Goal: Task Accomplishment & Management: Manage account settings

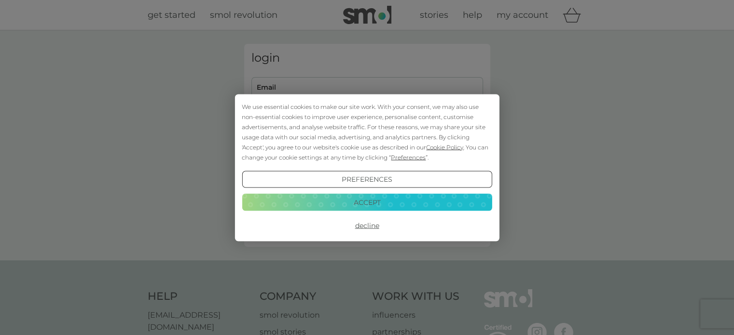
type input "[EMAIL_ADDRESS][DOMAIN_NAME]"
click at [372, 207] on button "Accept" at bounding box center [367, 202] width 250 height 17
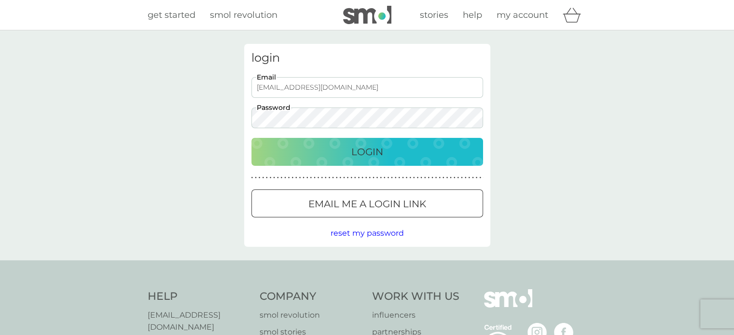
click at [372, 154] on p "Login" at bounding box center [367, 151] width 32 height 15
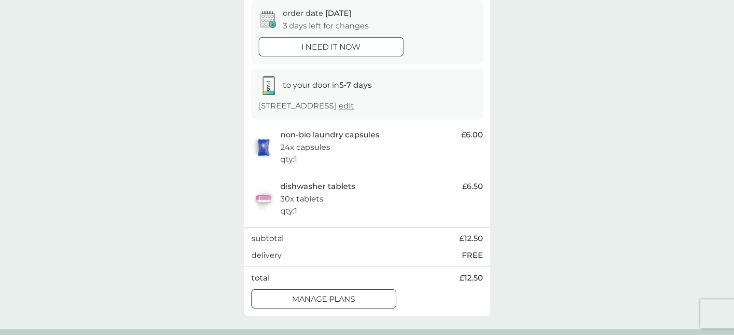
scroll to position [145, 0]
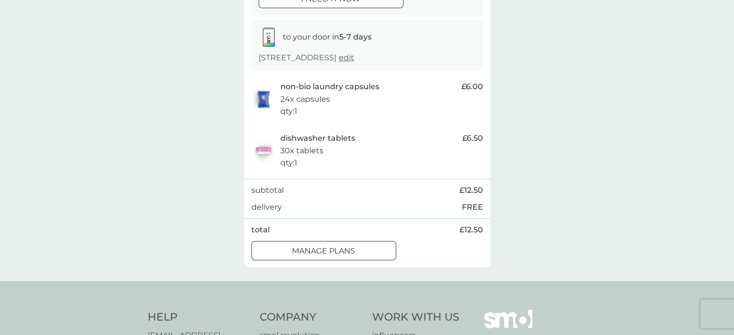
click at [344, 256] on button "manage plans" at bounding box center [323, 250] width 145 height 19
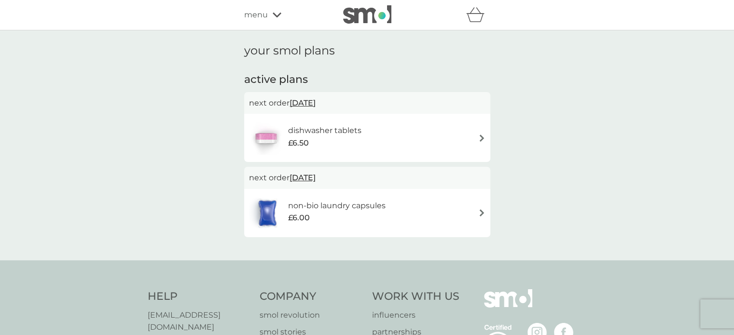
click at [316, 102] on span "13 Oct 2025" at bounding box center [303, 103] width 26 height 19
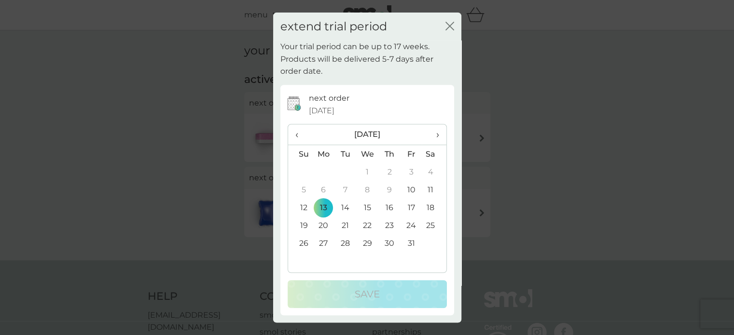
click at [327, 243] on td "27" at bounding box center [324, 244] width 22 height 18
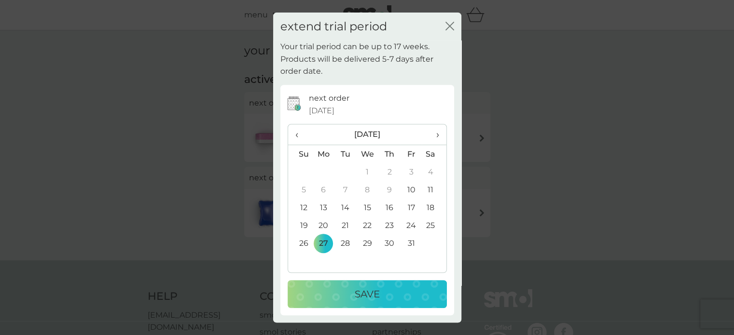
click at [376, 288] on p "Save" at bounding box center [367, 294] width 25 height 15
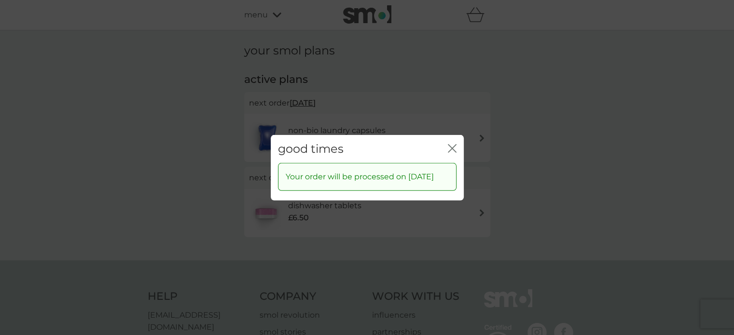
click at [454, 144] on icon "close" at bounding box center [452, 148] width 9 height 9
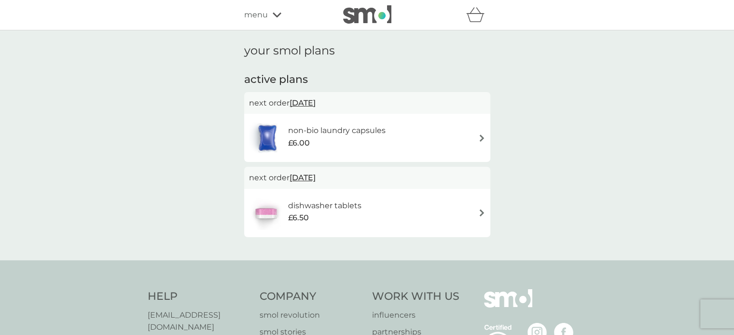
click at [303, 98] on span "13 Oct 2025" at bounding box center [303, 103] width 26 height 19
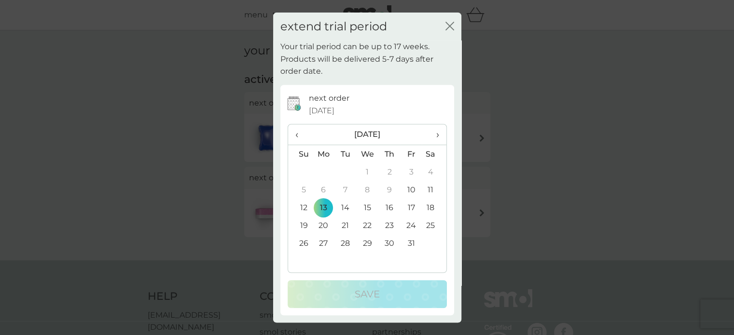
click at [323, 241] on td "27" at bounding box center [324, 244] width 22 height 18
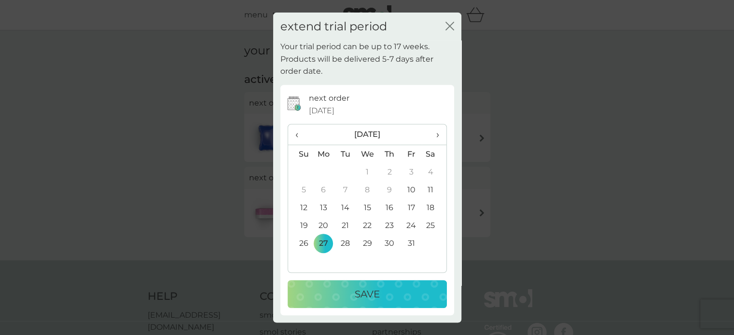
click at [351, 294] on div "Save" at bounding box center [367, 294] width 140 height 15
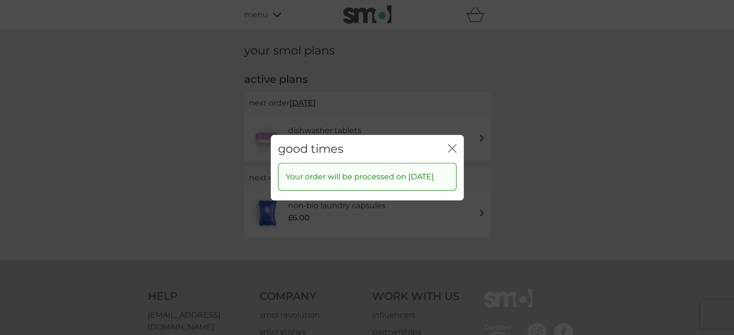
click at [454, 144] on icon "close" at bounding box center [452, 148] width 9 height 9
